Goal: Task Accomplishment & Management: Use online tool/utility

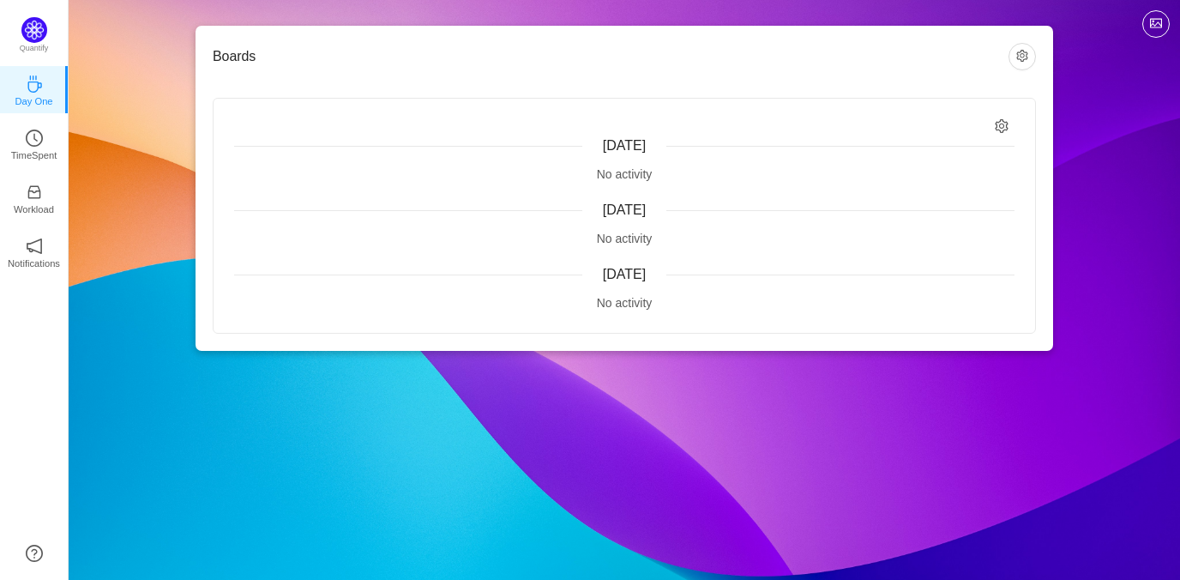
click at [619, 146] on span "[DATE]" at bounding box center [624, 145] width 43 height 15
click at [637, 177] on div "No activity" at bounding box center [624, 175] width 781 height 18
click at [998, 124] on icon "icon: setting" at bounding box center [1002, 126] width 15 height 15
click at [37, 148] on p "TimeSpent" at bounding box center [34, 155] width 46 height 15
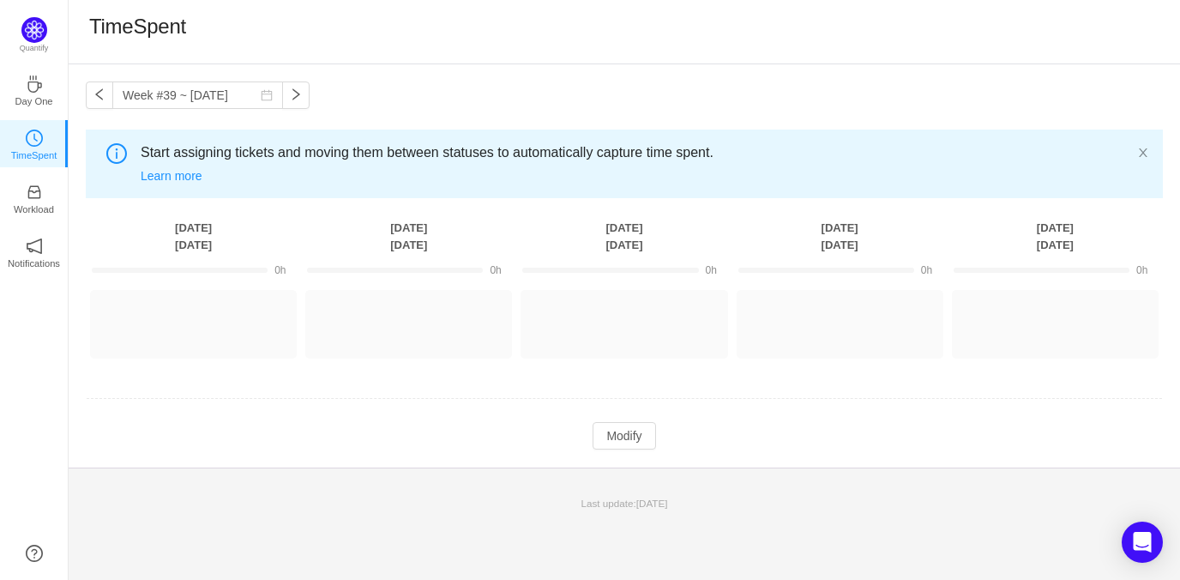
drag, startPoint x: 214, startPoint y: 311, endPoint x: 223, endPoint y: 281, distance: 30.7
click at [223, 281] on tbody "0h 0h 0h 0h 0h (0) Other projects (0) Log Time Log Time Log Time Log Time Log T…" at bounding box center [624, 352] width 1077 height 196
click at [196, 316] on button "Log Time" at bounding box center [180, 316] width 95 height 27
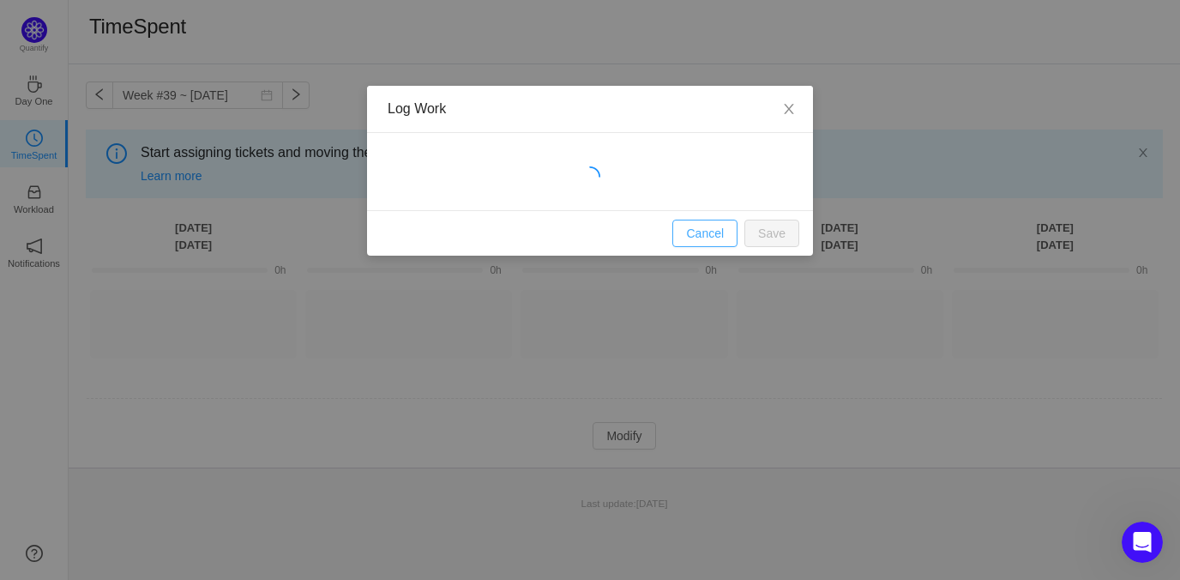
click at [703, 228] on button "Cancel" at bounding box center [705, 233] width 65 height 27
